Goal: Navigation & Orientation: Find specific page/section

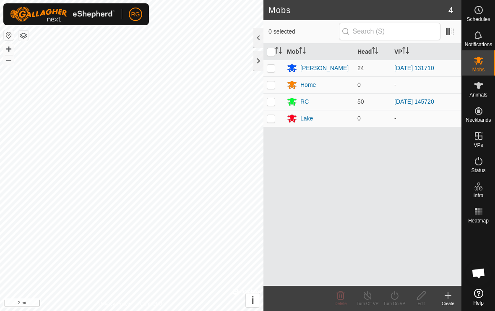
click at [262, 65] on div at bounding box center [258, 61] width 10 height 20
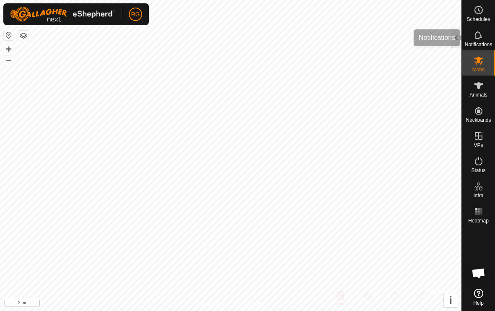
click at [478, 38] on icon at bounding box center [478, 35] width 7 height 8
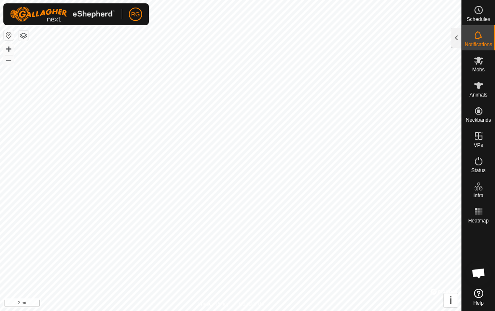
click at [452, 44] on div at bounding box center [456, 38] width 10 height 20
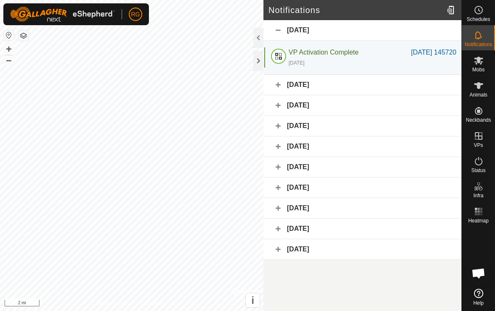
click at [341, 29] on div "[DATE]" at bounding box center [362, 30] width 198 height 21
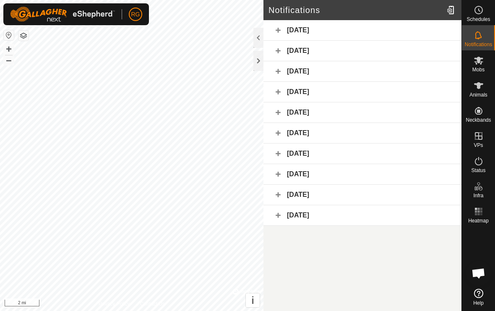
click at [265, 61] on div "[DATE]" at bounding box center [362, 51] width 198 height 21
